Goal: Navigation & Orientation: Find specific page/section

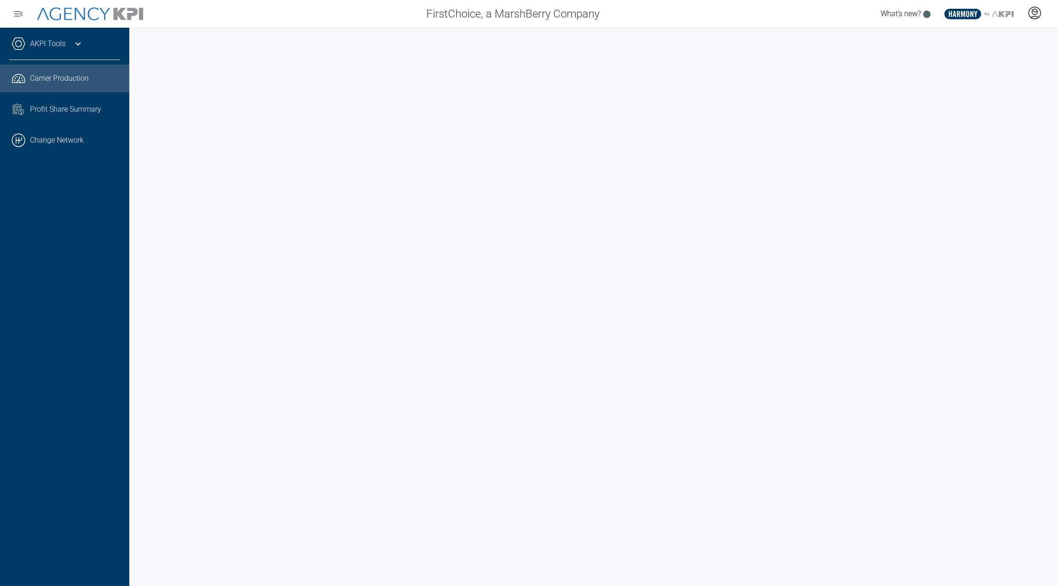
click at [1041, 18] on div at bounding box center [1034, 13] width 23 height 21
click at [64, 143] on link ".cls-1{fill:none;stroke:#000;stroke-linecap:round;stroke-linejoin:round;stroke-…" at bounding box center [64, 141] width 129 height 28
click at [1027, 17] on div at bounding box center [1034, 13] width 23 height 21
click at [991, 46] on li "Admin Portal" at bounding box center [997, 38] width 99 height 21
click at [295, 29] on div at bounding box center [593, 307] width 929 height 559
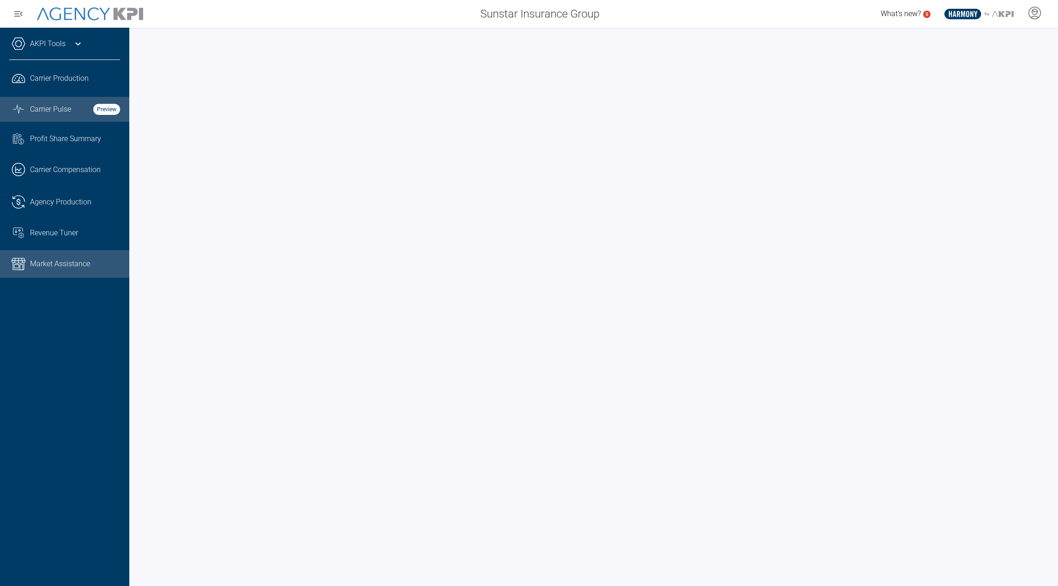
click at [57, 262] on span "Market Assistance" at bounding box center [60, 264] width 60 height 11
click at [41, 210] on link ".cls-1{fill:none;stroke:#221f20;stroke-linecap:round;stroke-linejoin:round;stro…" at bounding box center [64, 202] width 129 height 28
click at [51, 258] on link "Market Assistance" at bounding box center [64, 264] width 129 height 28
drag, startPoint x: 61, startPoint y: 230, endPoint x: 213, endPoint y: 135, distance: 179.2
click at [61, 230] on span "Revenue Tuner" at bounding box center [54, 233] width 48 height 11
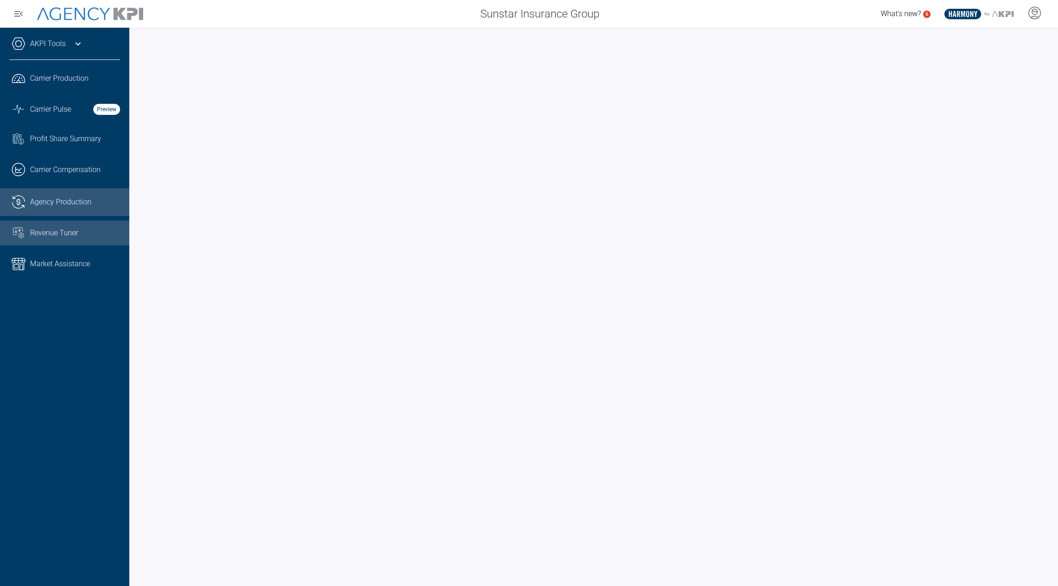
click at [59, 194] on link ".cls-1{fill:none;stroke:#221f20;stroke-linecap:round;stroke-linejoin:round;stro…" at bounding box center [64, 202] width 129 height 28
click at [37, 258] on link "Market Assistance" at bounding box center [64, 264] width 129 height 28
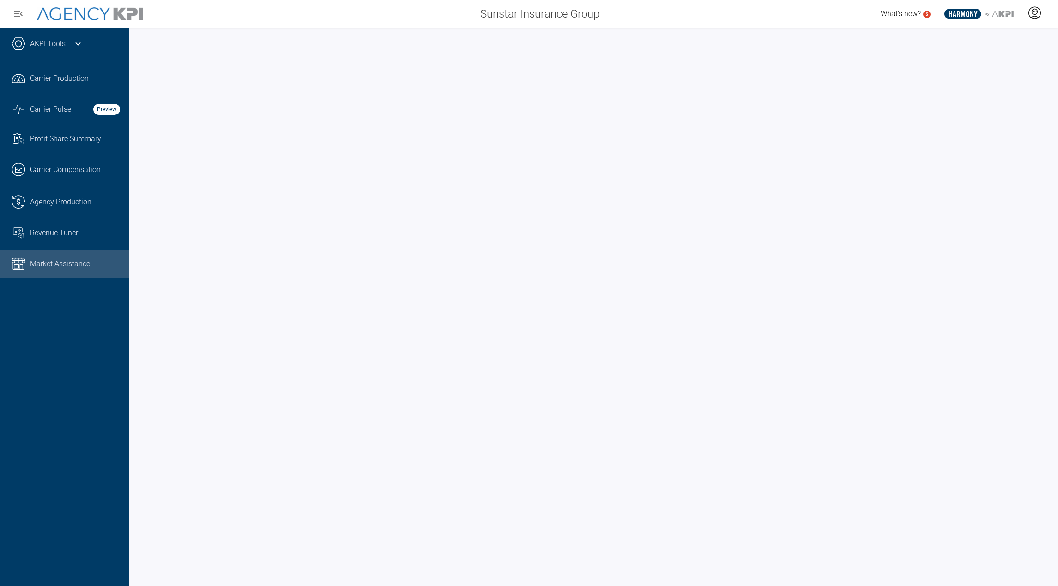
click at [1030, 11] on icon at bounding box center [1034, 13] width 14 height 14
click at [1011, 60] on li "Log Out" at bounding box center [997, 64] width 99 height 19
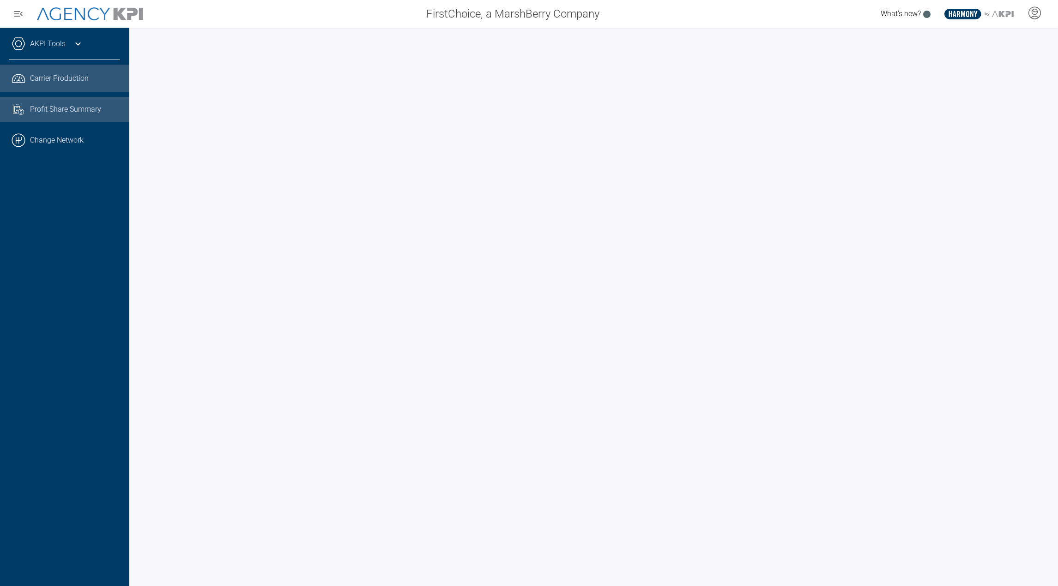
click at [75, 118] on link "Task List Cash Streamline Icon: https://streamlinehq.com Profit Share Summary" at bounding box center [64, 109] width 129 height 25
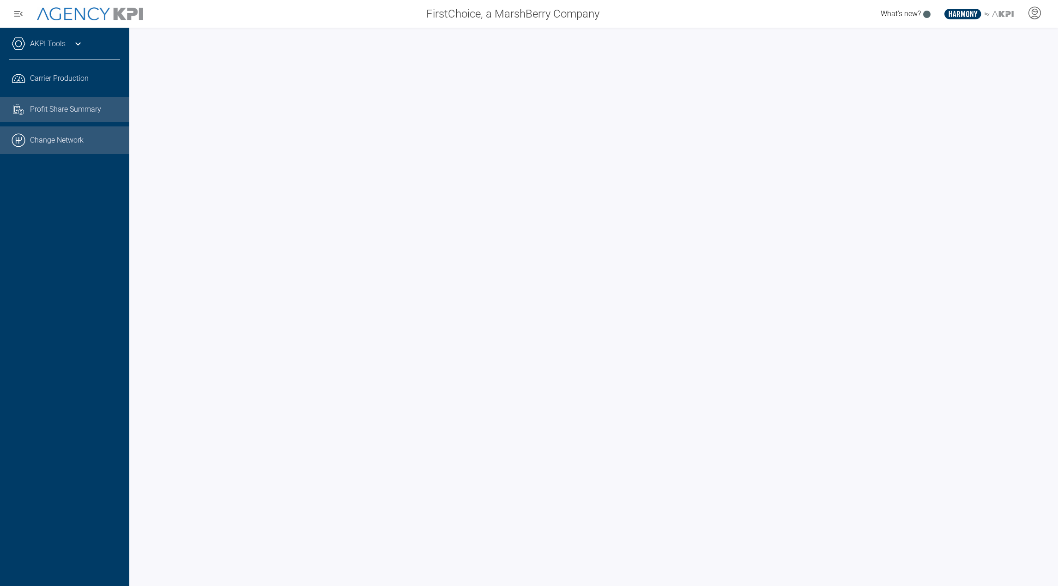
click at [54, 147] on link ".cls-1{fill:none;stroke:#000;stroke-linecap:round;stroke-linejoin:round;stroke-…" at bounding box center [64, 141] width 129 height 28
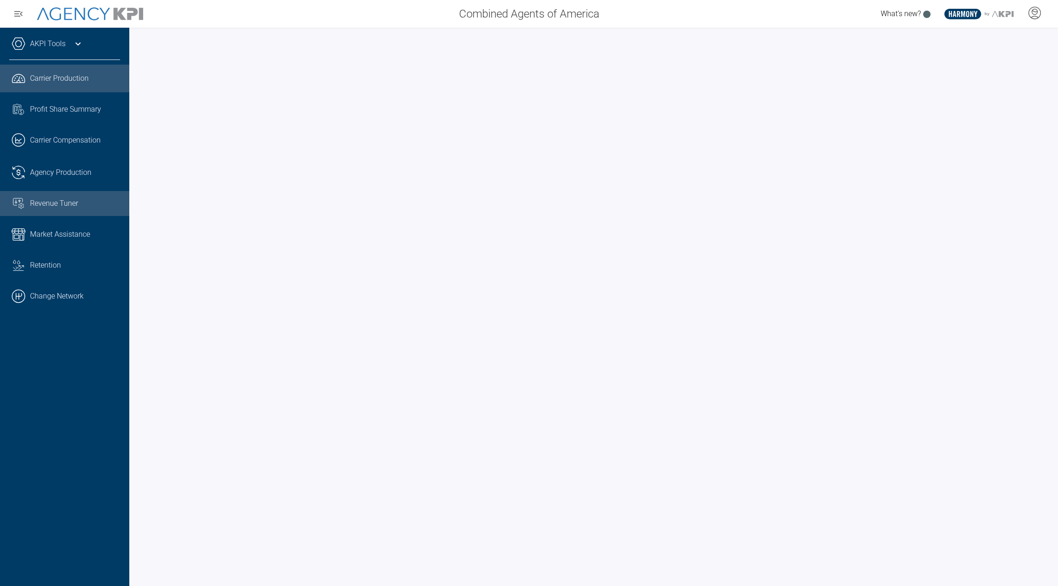
click at [56, 208] on span "Revenue Tuner" at bounding box center [54, 203] width 48 height 11
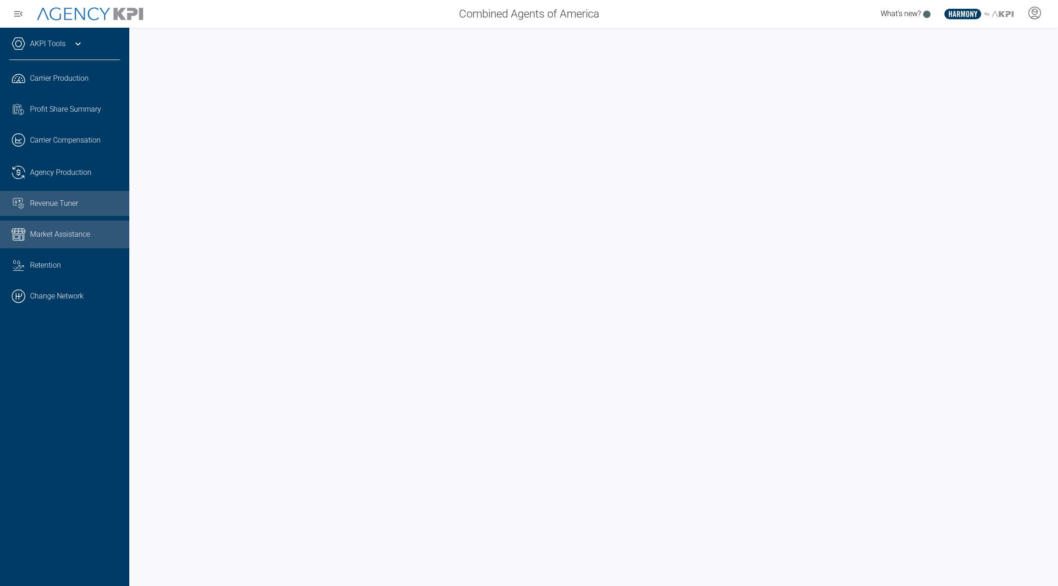
click at [82, 237] on span "Market Assistance" at bounding box center [60, 234] width 60 height 11
click at [72, 293] on link ".cls-1{fill:none;stroke:#000;stroke-linecap:round;stroke-linejoin:round;stroke-…" at bounding box center [64, 297] width 129 height 28
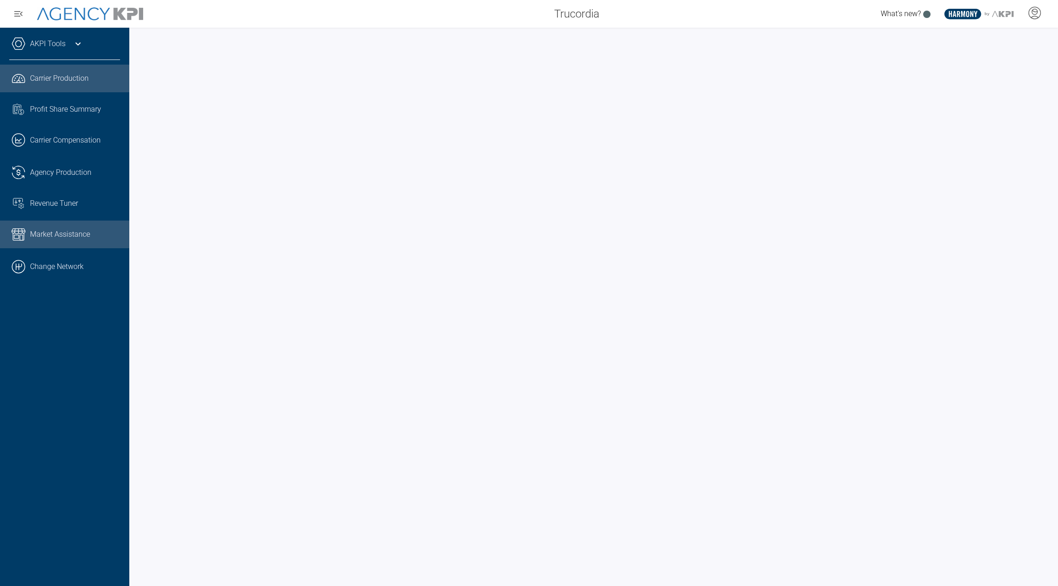
click at [71, 240] on span "Market Assistance" at bounding box center [60, 234] width 60 height 11
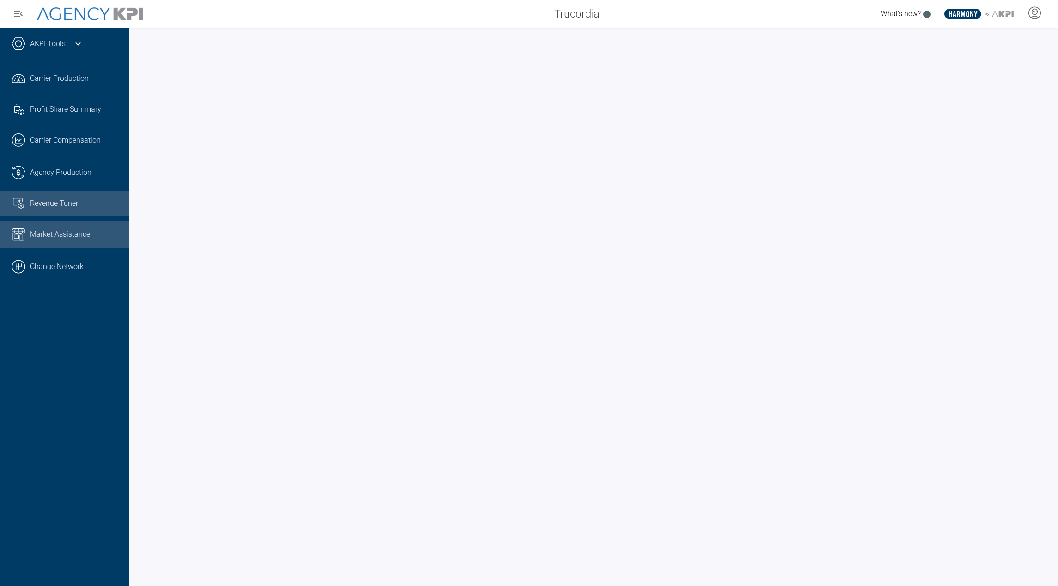
click at [46, 210] on link "Revenue Tuner" at bounding box center [64, 203] width 129 height 25
click at [57, 237] on span "Market Assistance" at bounding box center [60, 234] width 60 height 11
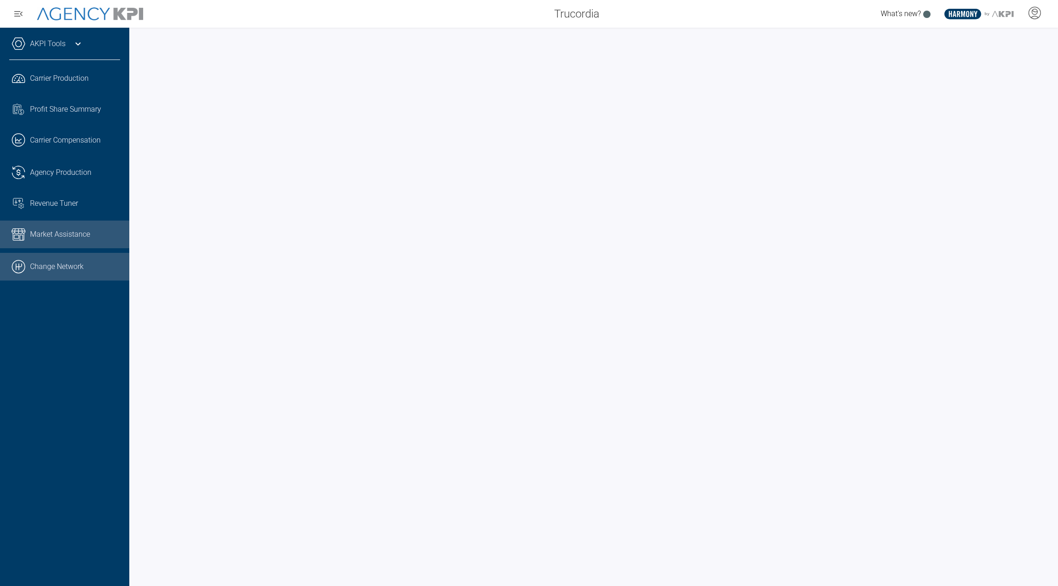
click at [57, 266] on link ".cls-1{fill:none;stroke:#000;stroke-linecap:round;stroke-linejoin:round;stroke-…" at bounding box center [64, 267] width 129 height 28
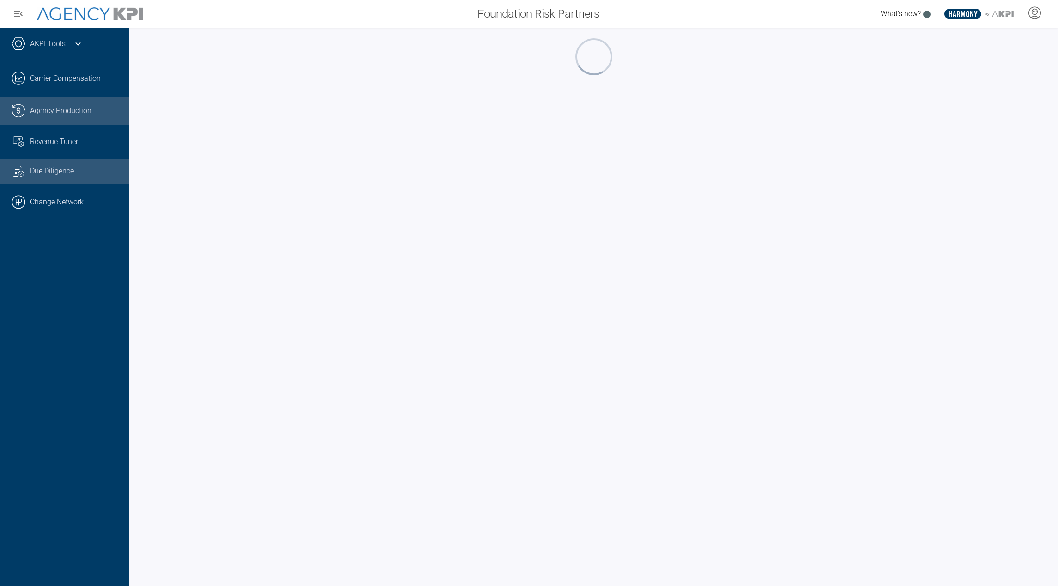
click at [47, 101] on link ".cls-1{fill:none;stroke:#221f20;stroke-linecap:round;stroke-linejoin:round;stro…" at bounding box center [64, 111] width 129 height 28
click at [34, 132] on link "Revenue Tuner" at bounding box center [64, 141] width 129 height 25
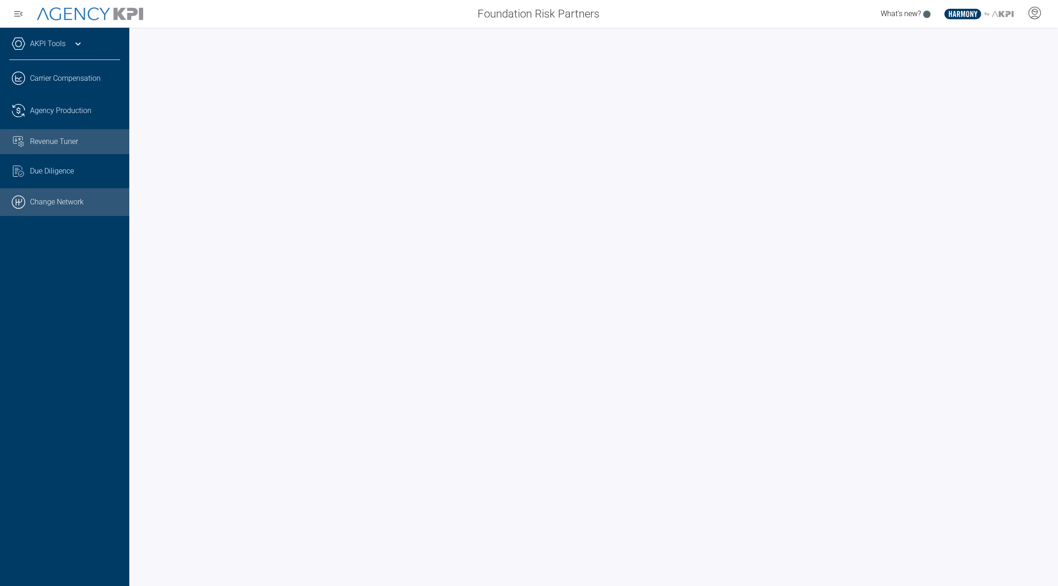
click at [66, 201] on link ".cls-1{fill:none;stroke:#000;stroke-linecap:round;stroke-linejoin:round;stroke-…" at bounding box center [64, 202] width 129 height 28
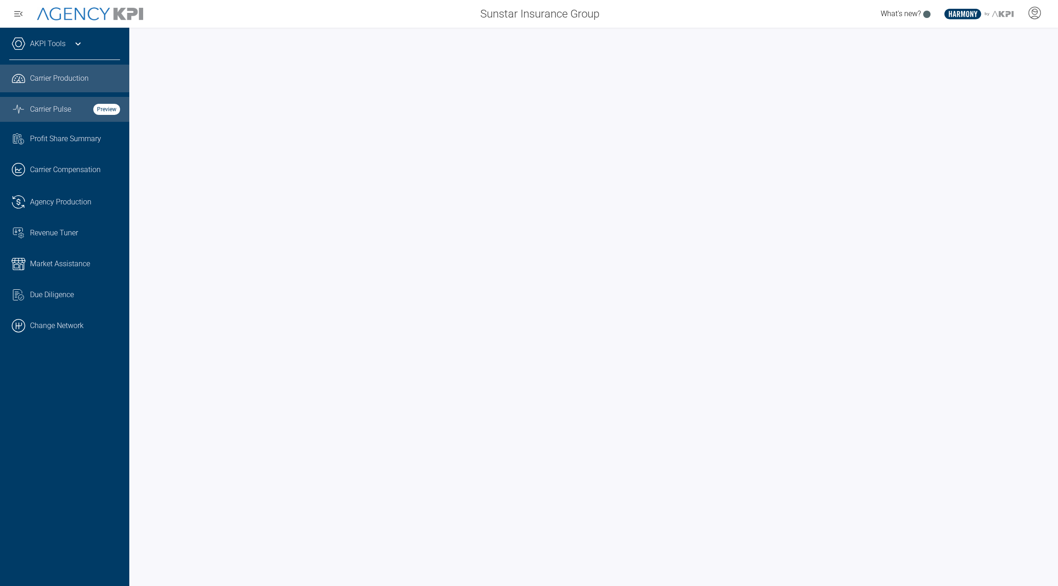
click at [59, 114] on span "Carrier Pulse" at bounding box center [50, 109] width 41 height 11
click at [65, 84] on link ".cls-1{fill:none;stroke:#221f20;stroke-linecap:round;stroke-linejoin:round;stro…" at bounding box center [64, 79] width 129 height 28
click at [43, 323] on link ".cls-1{fill:none;stroke:#000;stroke-linecap:round;stroke-linejoin:round;stroke-…" at bounding box center [64, 326] width 129 height 28
click at [53, 108] on span "Carrier Pulse" at bounding box center [50, 109] width 41 height 11
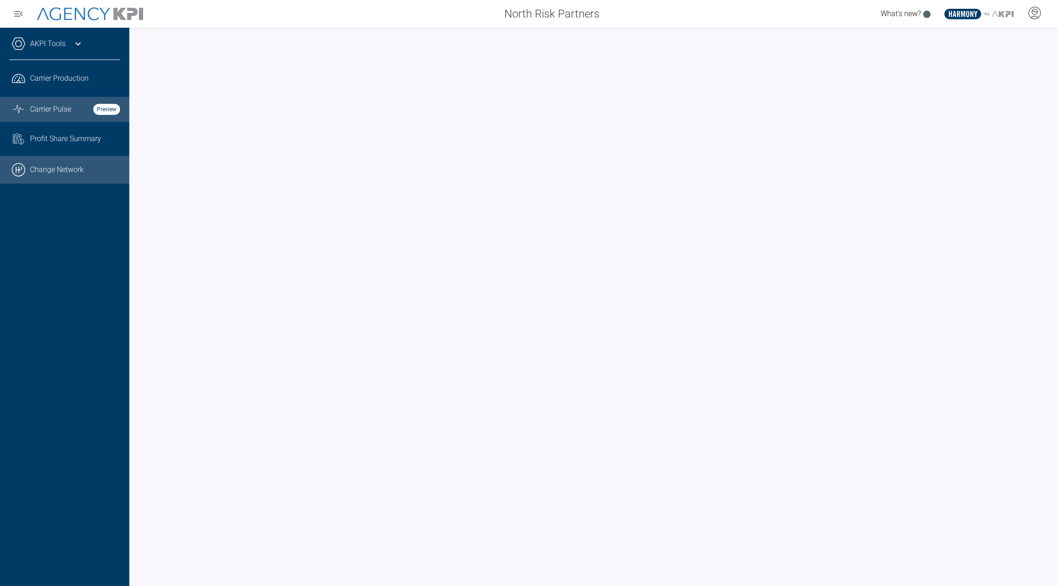
click at [75, 164] on link ".cls-1{fill:none;stroke:#000;stroke-linecap:round;stroke-linejoin:round;stroke-…" at bounding box center [64, 170] width 129 height 28
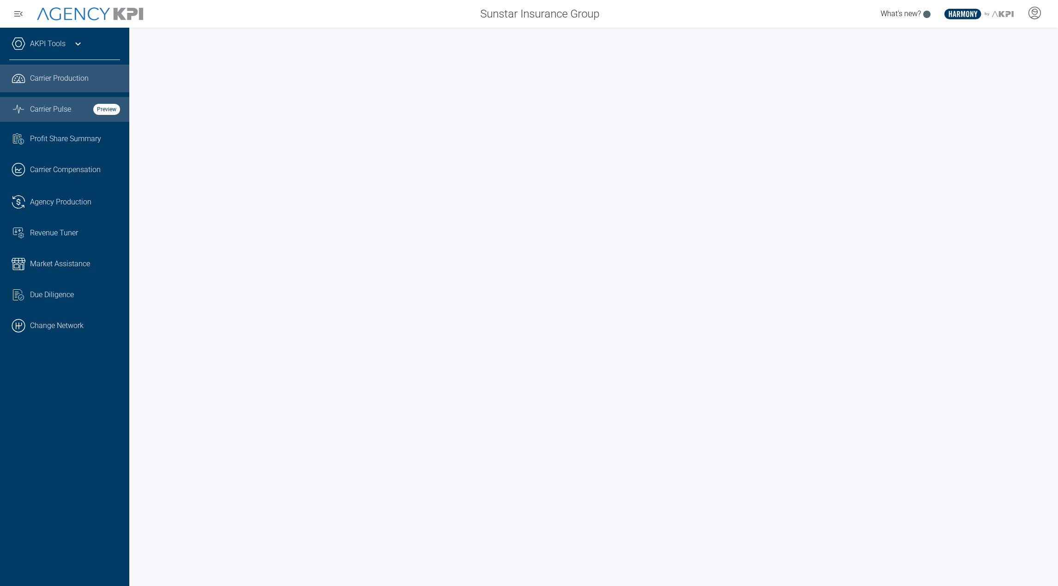
click at [66, 108] on span "Carrier Pulse" at bounding box center [50, 109] width 41 height 11
click at [55, 44] on link "AKPI Tools" at bounding box center [48, 43] width 36 height 11
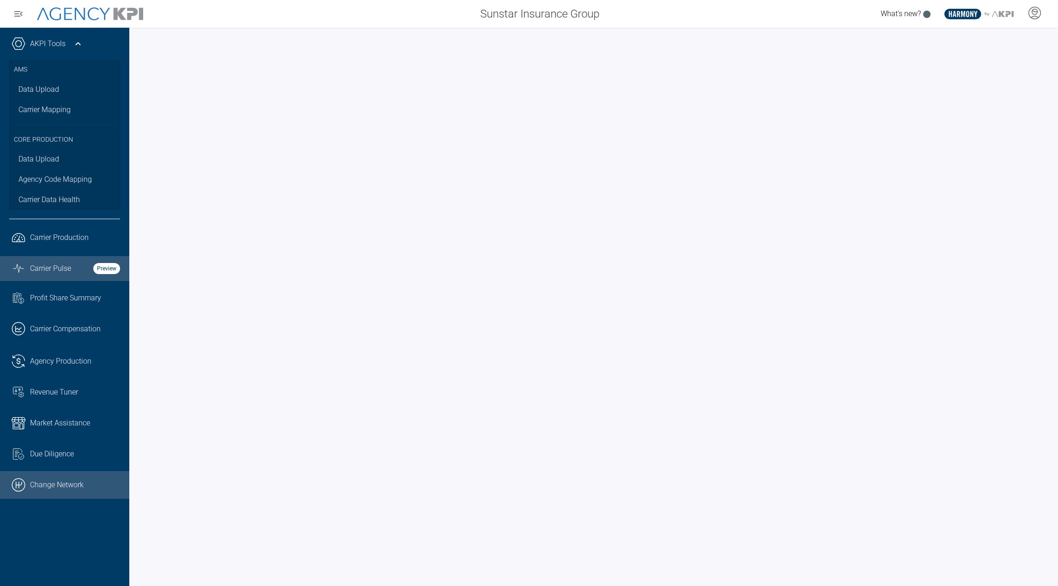
click at [68, 488] on link ".cls-1{fill:none;stroke:#000;stroke-linecap:round;stroke-linejoin:round;stroke-…" at bounding box center [64, 485] width 129 height 28
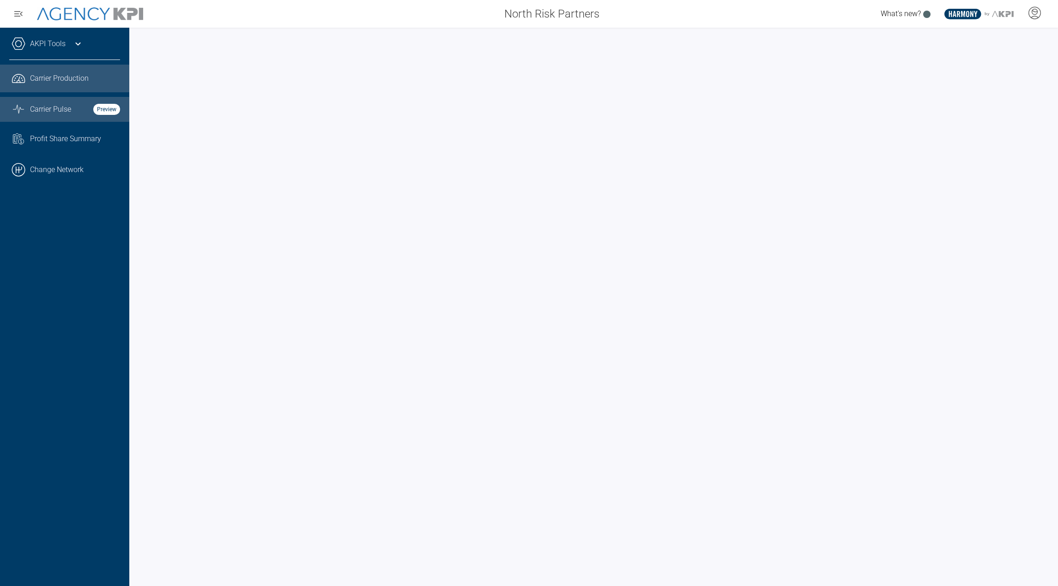
click at [64, 118] on link "Graph Stats Streamline Icon: [URL][DOMAIN_NAME] Carrier Pulse Preview" at bounding box center [64, 109] width 129 height 25
